Goal: Task Accomplishment & Management: Use online tool/utility

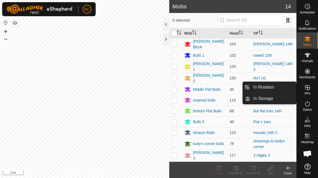
click at [221, 86] on span "In Rotation" at bounding box center [264, 87] width 21 height 6
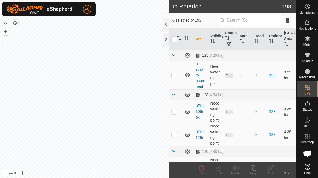
click at [221, 172] on div "Create" at bounding box center [287, 173] width 17 height 4
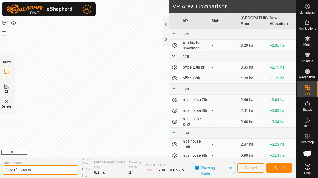
click at [48, 173] on input "[DATE] 074839" at bounding box center [41, 169] width 76 height 9
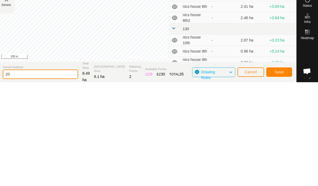
type input "2"
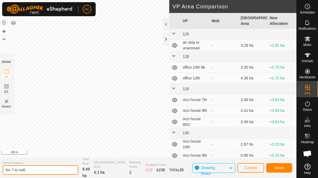
type input "No 7 to no8"
click at [221, 167] on button "Save" at bounding box center [280, 167] width 26 height 9
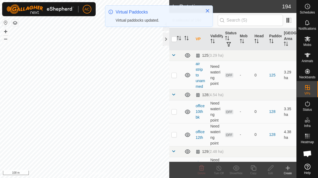
click at [221, 169] on create-svg-icon at bounding box center [287, 168] width 17 height 6
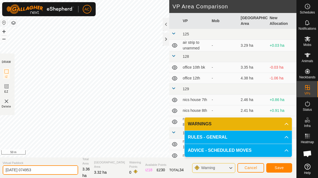
click at [53, 172] on input "[DATE] 074953" at bounding box center [41, 169] width 76 height 9
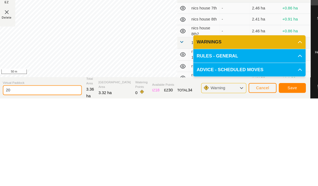
type input "2"
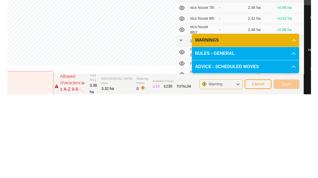
scroll to position [8, 0]
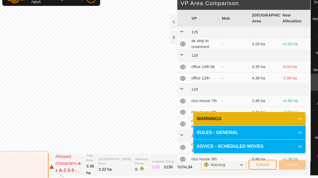
click at [41, 165] on input "Bot flat we’d" at bounding box center [9, 163] width 76 height 30
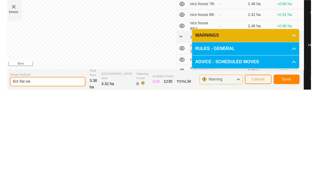
scroll to position [0, 0]
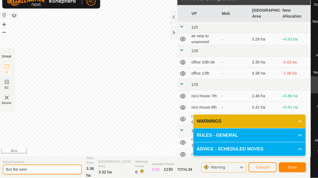
type input "Bot flat wed"
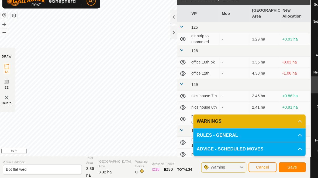
click at [221, 165] on span "Save" at bounding box center [279, 167] width 9 height 4
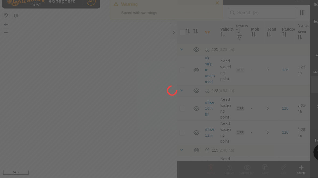
click at [208, 4] on div at bounding box center [159, 89] width 318 height 178
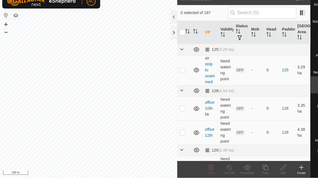
click at [221, 165] on icon at bounding box center [288, 168] width 6 height 6
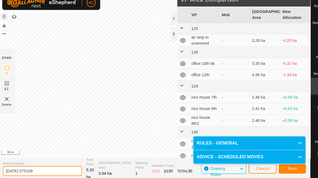
click at [51, 165] on input "[DATE] 075109" at bounding box center [41, 169] width 76 height 9
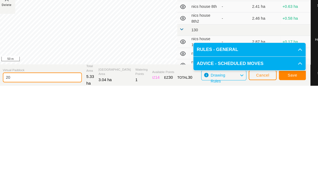
type input "2"
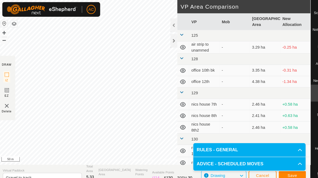
scroll to position [8, 0]
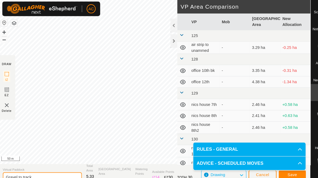
type input "Gravel to track"
click at [221, 165] on span "Save" at bounding box center [279, 167] width 9 height 4
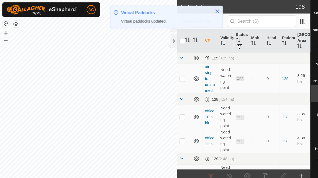
click at [209, 3] on h2 "In Rotation" at bounding box center [228, 6] width 110 height 6
